Goal: Task Accomplishment & Management: Manage account settings

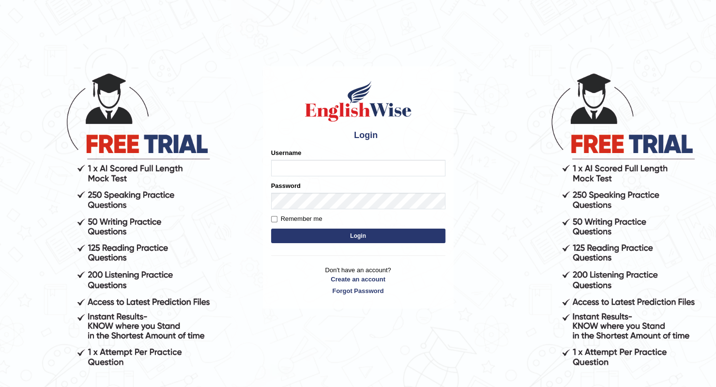
click at [355, 166] on input "Username" at bounding box center [358, 168] width 174 height 16
type input "esranr"
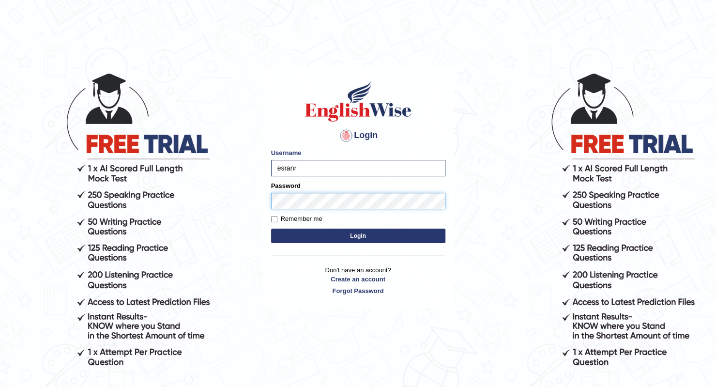
click at [271, 229] on button "Login" at bounding box center [358, 236] width 174 height 15
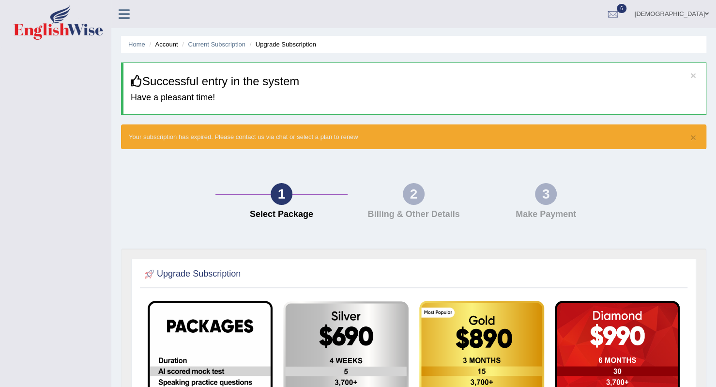
click at [48, 22] on img at bounding box center [59, 22] width 90 height 35
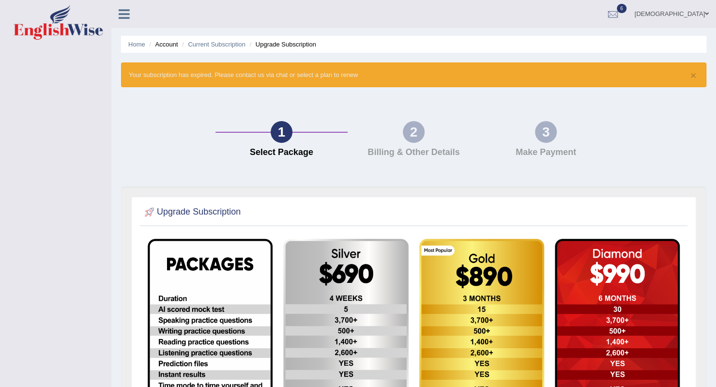
click at [51, 33] on img at bounding box center [59, 22] width 90 height 35
click at [711, 17] on link "esra" at bounding box center [672, 12] width 89 height 25
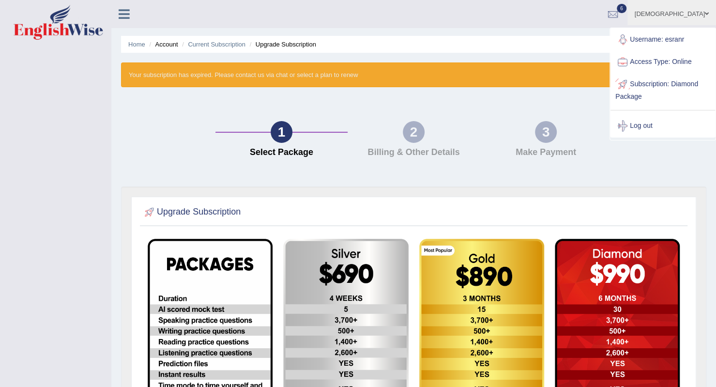
click at [485, 17] on ul "esra Toggle navigation Username: esranr Access Type: Online Subscription: Diamo…" at bounding box center [504, 14] width 423 height 28
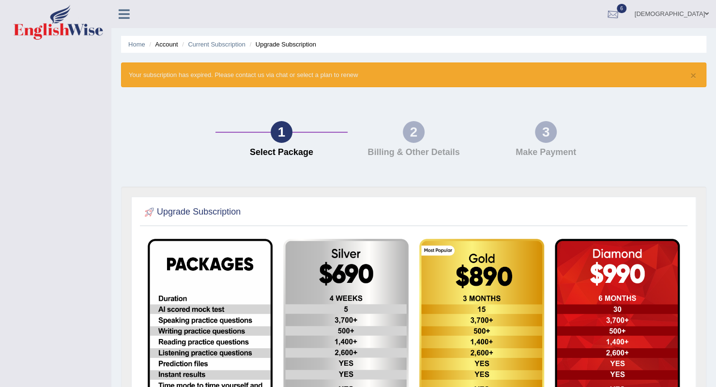
click at [701, 9] on link "[DEMOGRAPHIC_DATA]" at bounding box center [672, 12] width 89 height 25
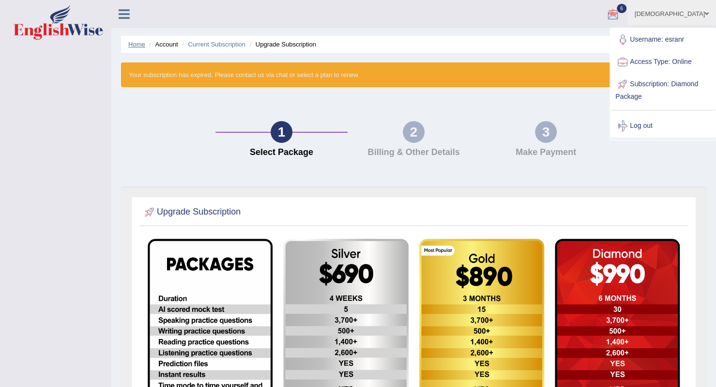
click at [140, 45] on link "Home" at bounding box center [136, 44] width 17 height 7
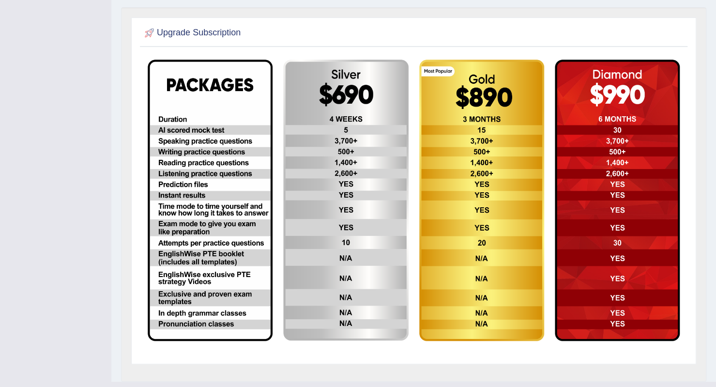
scroll to position [207, 0]
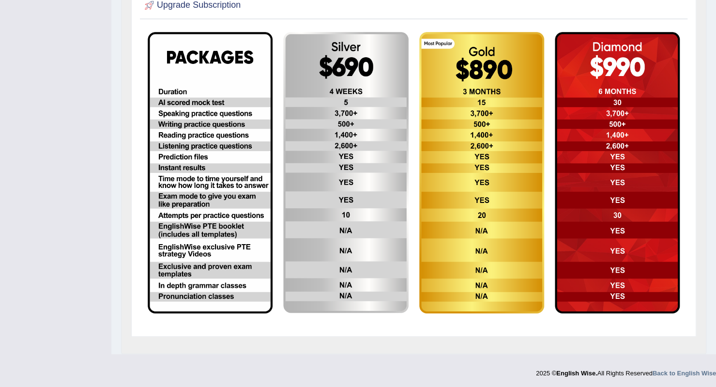
click at [364, 221] on img at bounding box center [345, 172] width 125 height 281
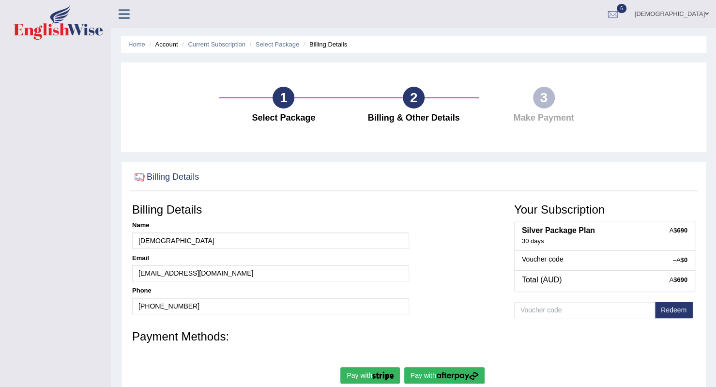
click at [108, 37] on span at bounding box center [58, 22] width 105 height 35
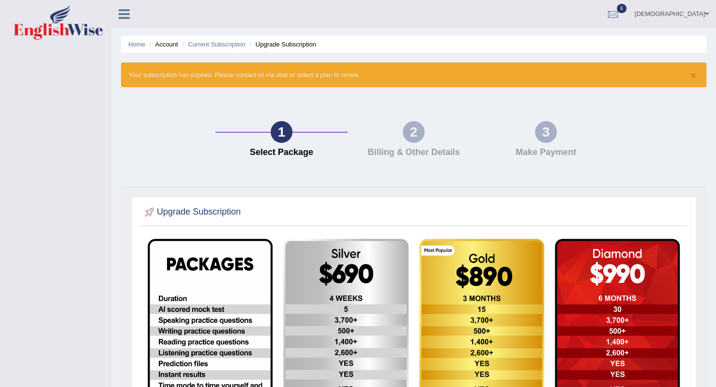
click at [127, 14] on icon at bounding box center [124, 14] width 11 height 13
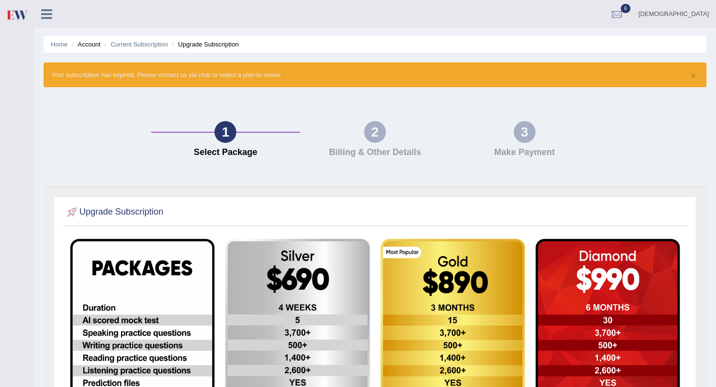
click at [48, 11] on icon at bounding box center [46, 14] width 11 height 13
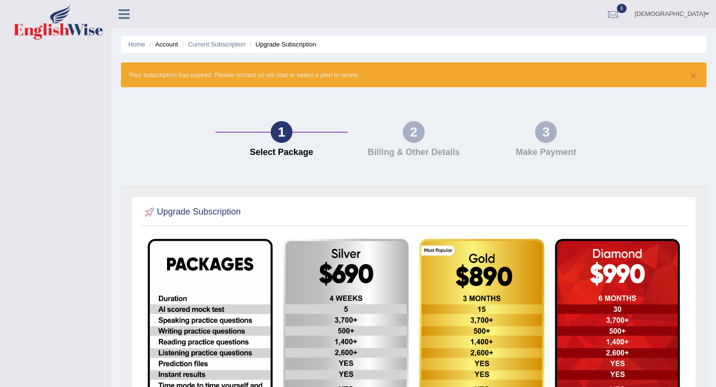
click at [620, 14] on div at bounding box center [613, 14] width 15 height 15
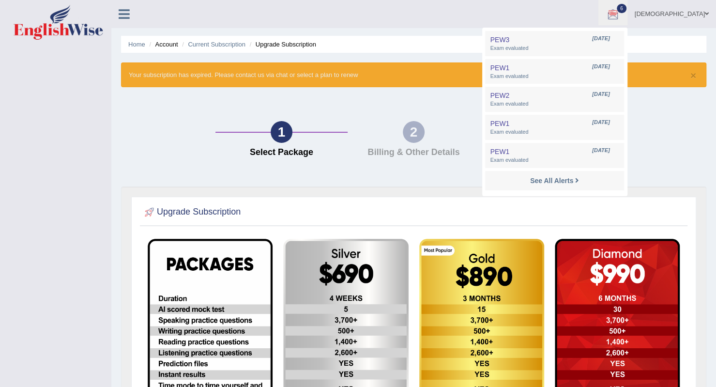
click at [693, 17] on link "[DEMOGRAPHIC_DATA]" at bounding box center [672, 12] width 89 height 25
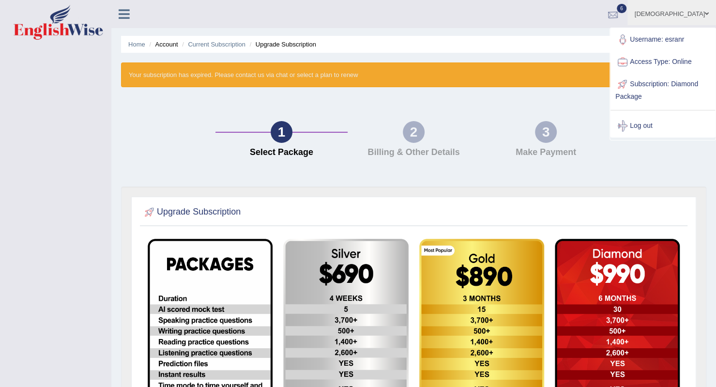
click at [543, 10] on ul "esra Toggle navigation Username: esranr Access Type: Online Subscription: Diamo…" at bounding box center [504, 14] width 423 height 28
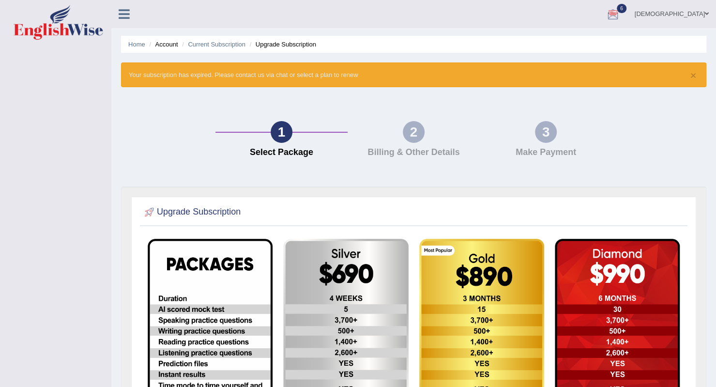
click at [65, 24] on img at bounding box center [59, 22] width 90 height 35
click at [701, 14] on link "[DEMOGRAPHIC_DATA]" at bounding box center [672, 12] width 89 height 25
click at [704, 16] on link "[DEMOGRAPHIC_DATA]" at bounding box center [672, 12] width 89 height 25
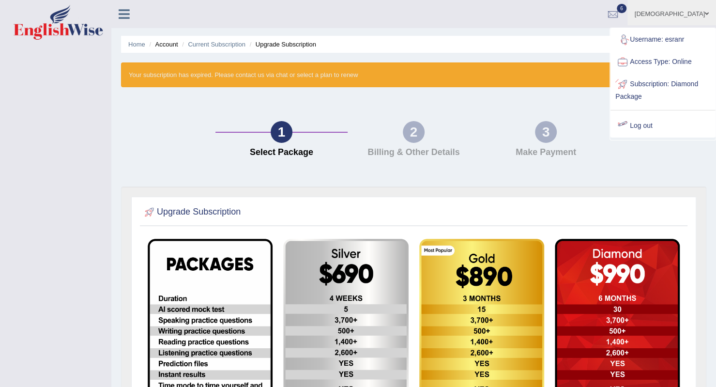
click at [669, 129] on link "Log out" at bounding box center [663, 126] width 105 height 22
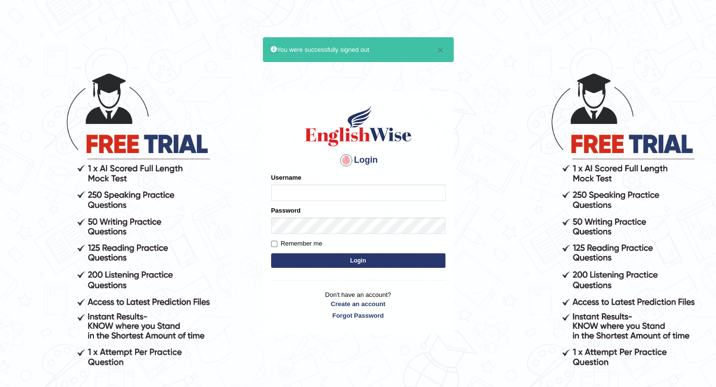
click at [121, 117] on body "× You were successfully signed out Login Please fix the following errors: Usern…" at bounding box center [358, 229] width 716 height 387
